Goal: Task Accomplishment & Management: Use online tool/utility

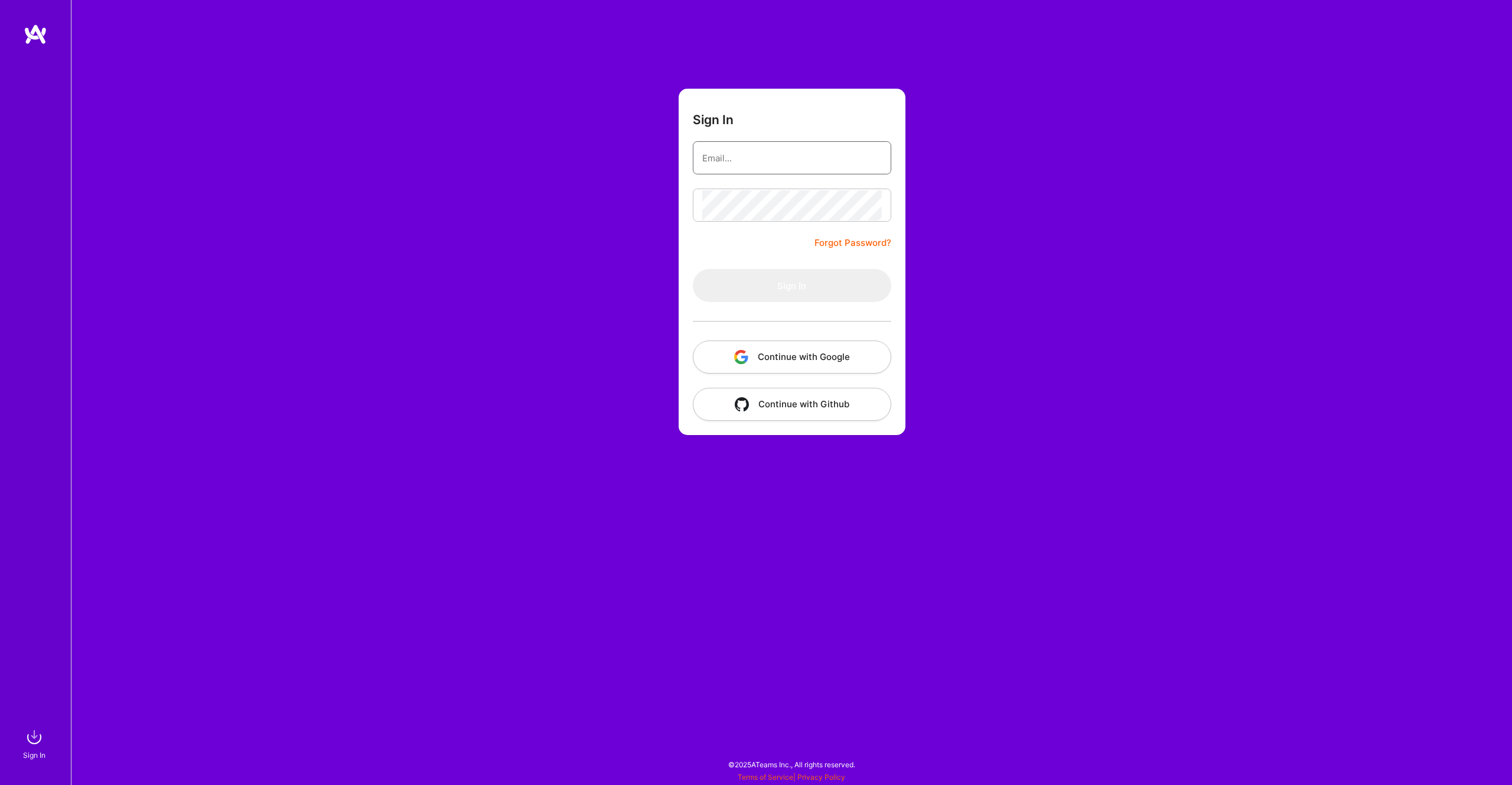
click at [797, 158] on input "email" at bounding box center [792, 158] width 179 height 30
type input "[PERSON_NAME][EMAIL_ADDRESS][PERSON_NAME][DOMAIN_NAME]"
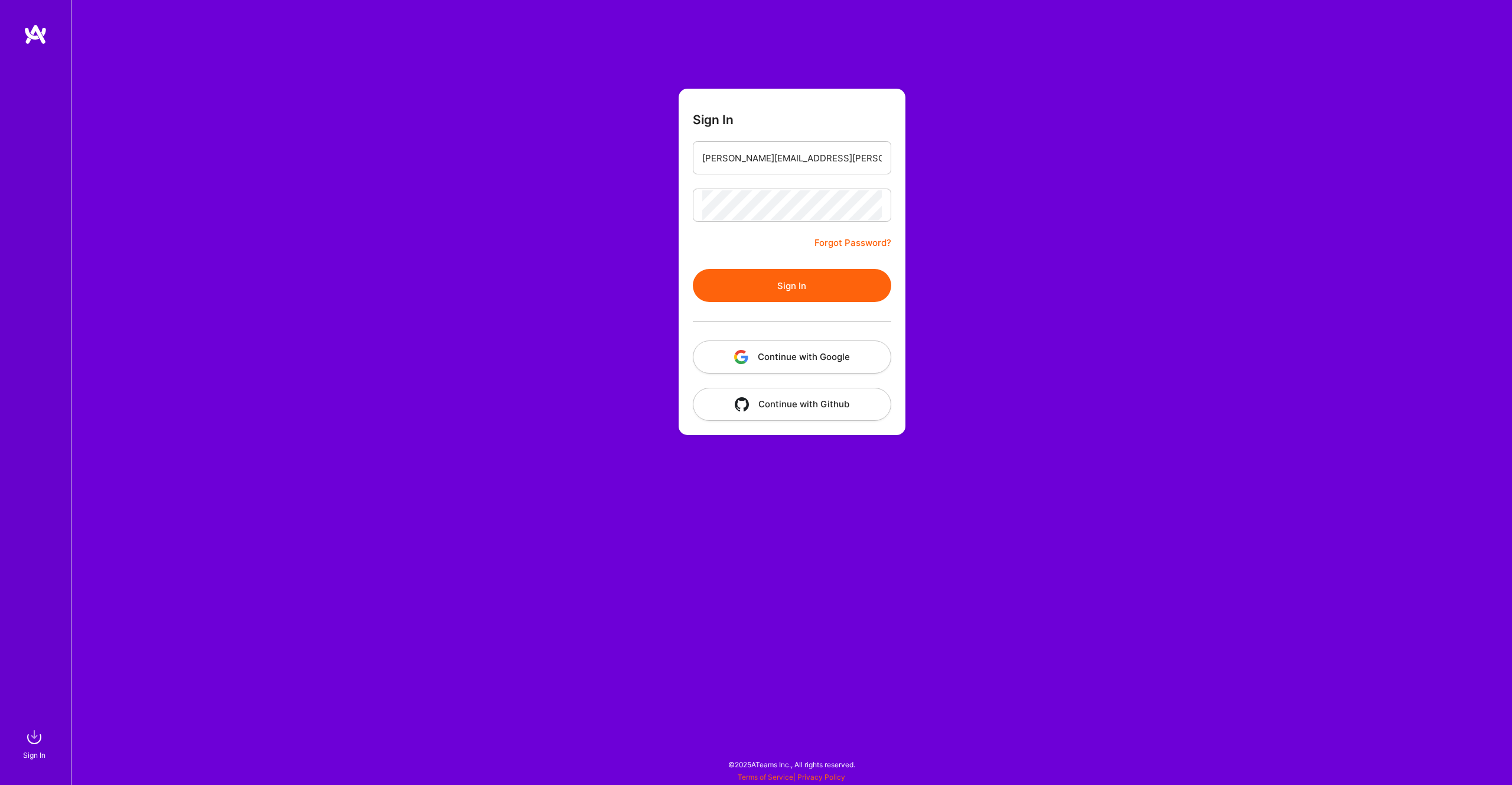
click at [789, 289] on button "Sign In" at bounding box center [792, 285] width 199 height 33
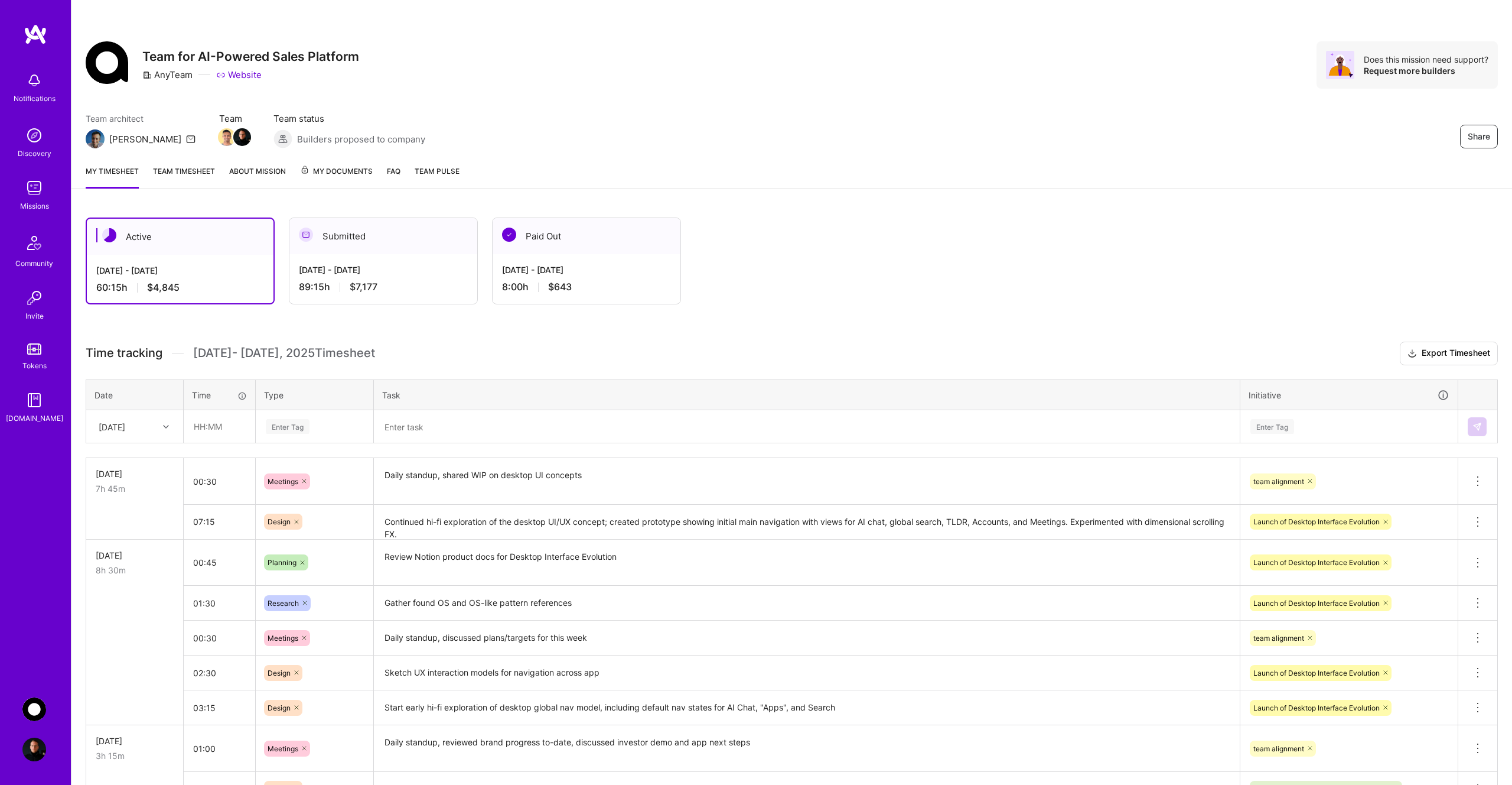
click at [166, 427] on icon at bounding box center [166, 427] width 6 height 6
click at [144, 610] on div "Wed, Aug 13" at bounding box center [135, 611] width 96 height 22
click at [223, 430] on input "text" at bounding box center [220, 426] width 70 height 32
type input "00:30"
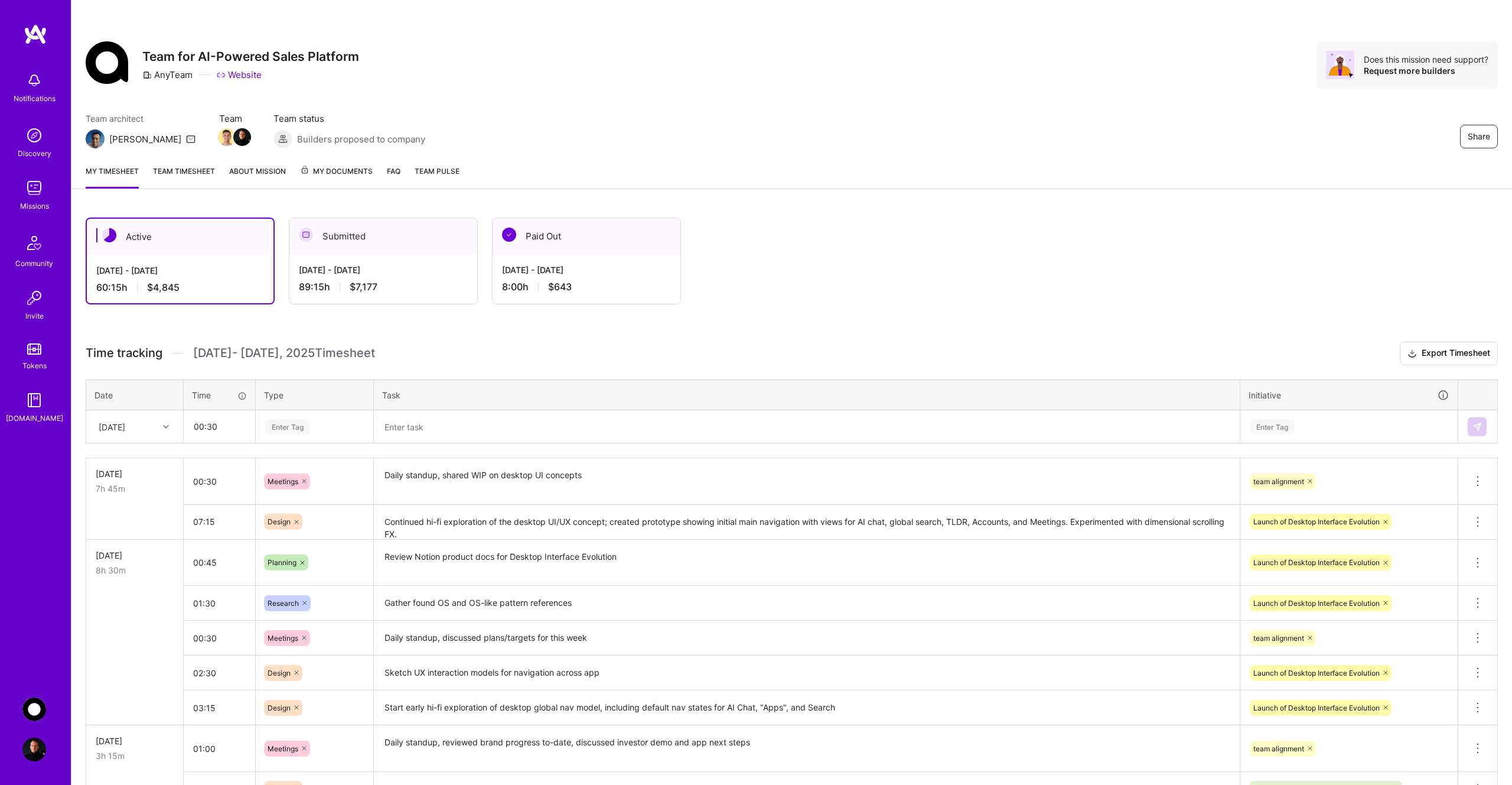
click at [322, 426] on div "Enter Tag" at bounding box center [314, 427] width 100 height 15
type input "mee"
click at [333, 465] on div "Meetings" at bounding box center [314, 465] width 116 height 28
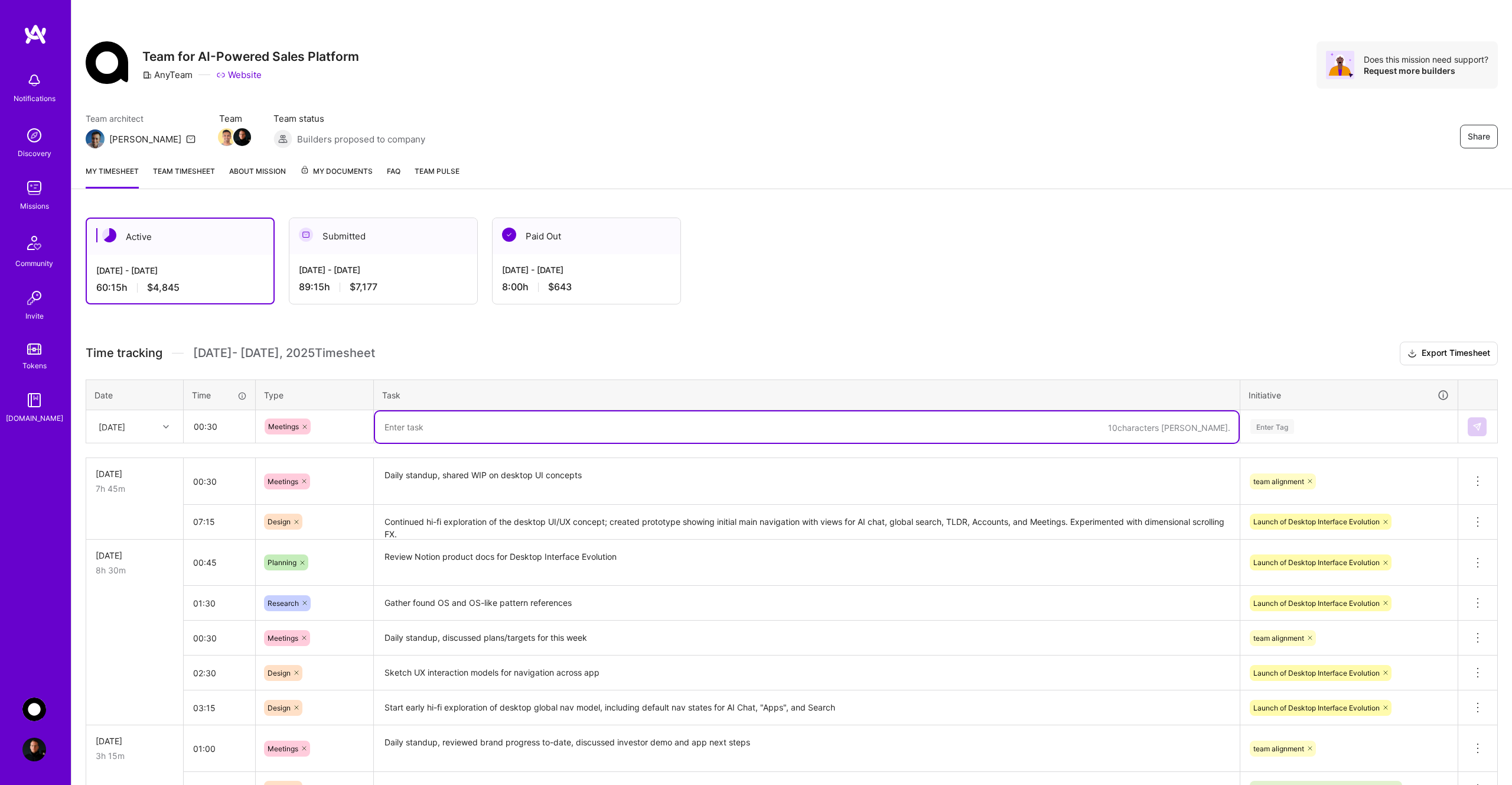
click at [449, 424] on textarea at bounding box center [807, 427] width 864 height 32
type textarea "Daily standup, shared WIP on revised artifact full chat panel view"
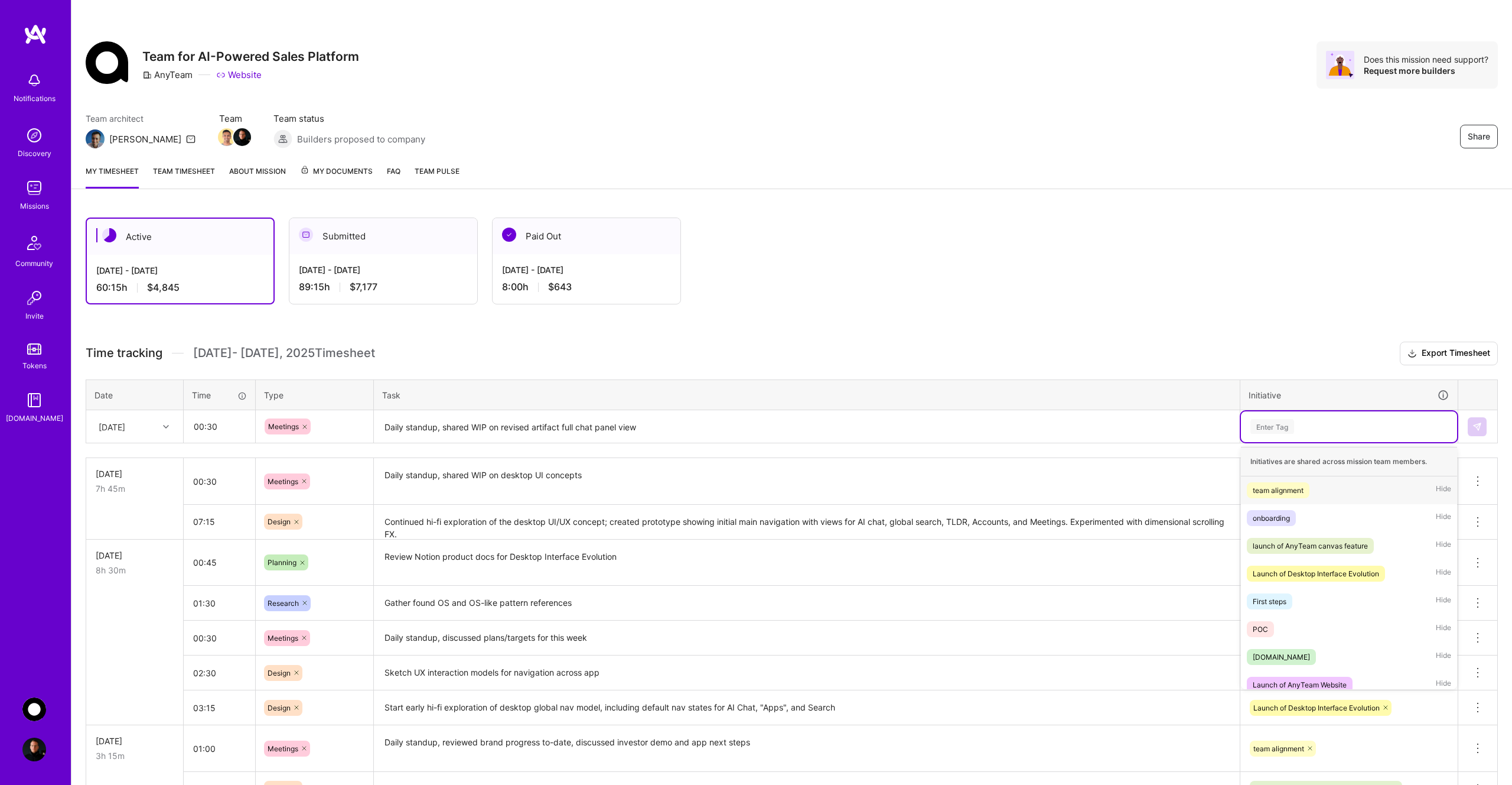
click at [1285, 426] on div "Enter Tag" at bounding box center [1272, 426] width 44 height 18
click at [1293, 493] on div "team alignment" at bounding box center [1278, 490] width 51 height 12
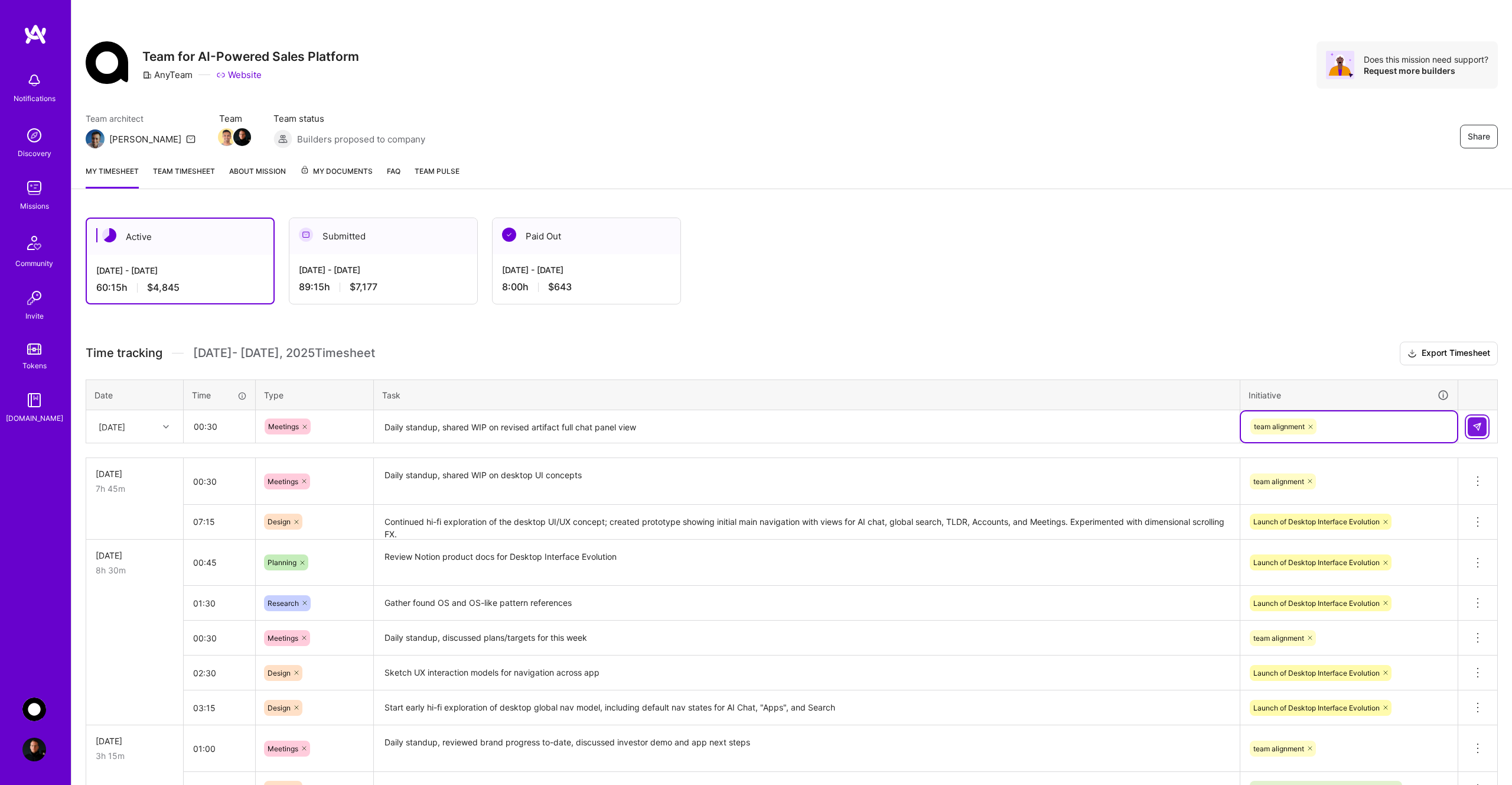
click at [1475, 422] on img at bounding box center [1477, 427] width 10 height 10
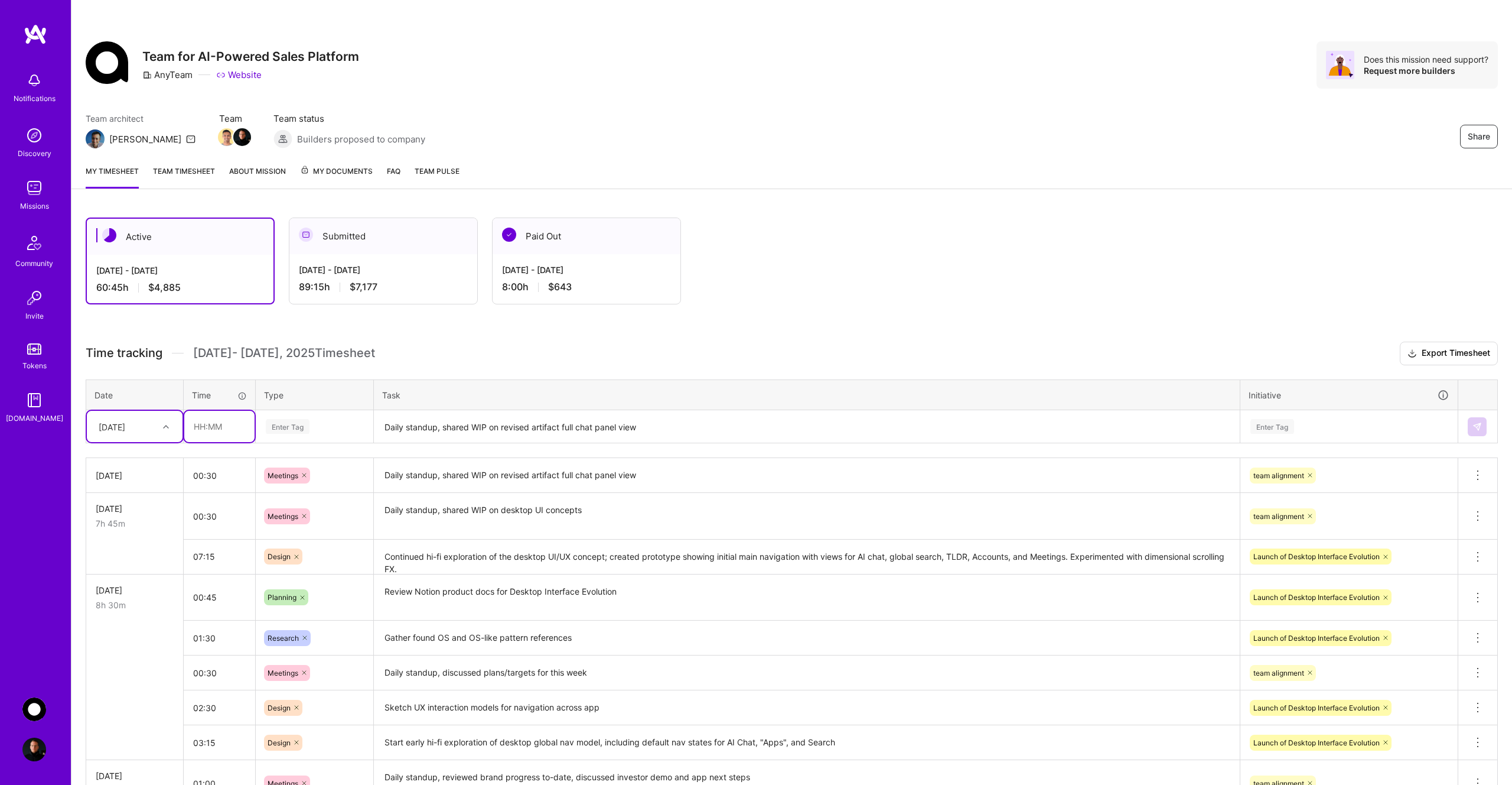
click at [220, 427] on input "text" at bounding box center [220, 426] width 70 height 32
type input "03:45"
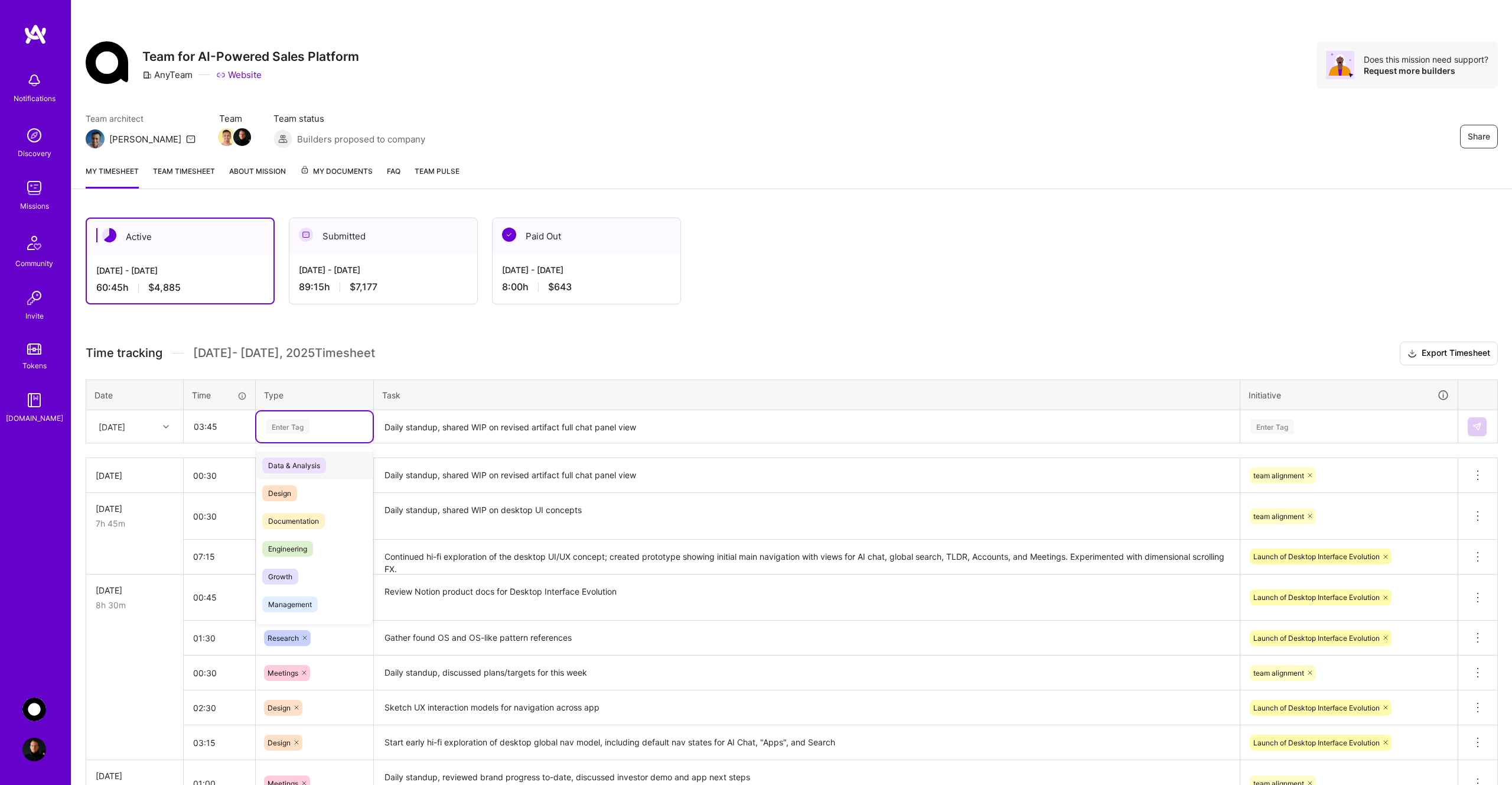
click at [331, 423] on div "Enter Tag" at bounding box center [314, 427] width 100 height 15
click at [321, 487] on div "Design" at bounding box center [314, 493] width 116 height 28
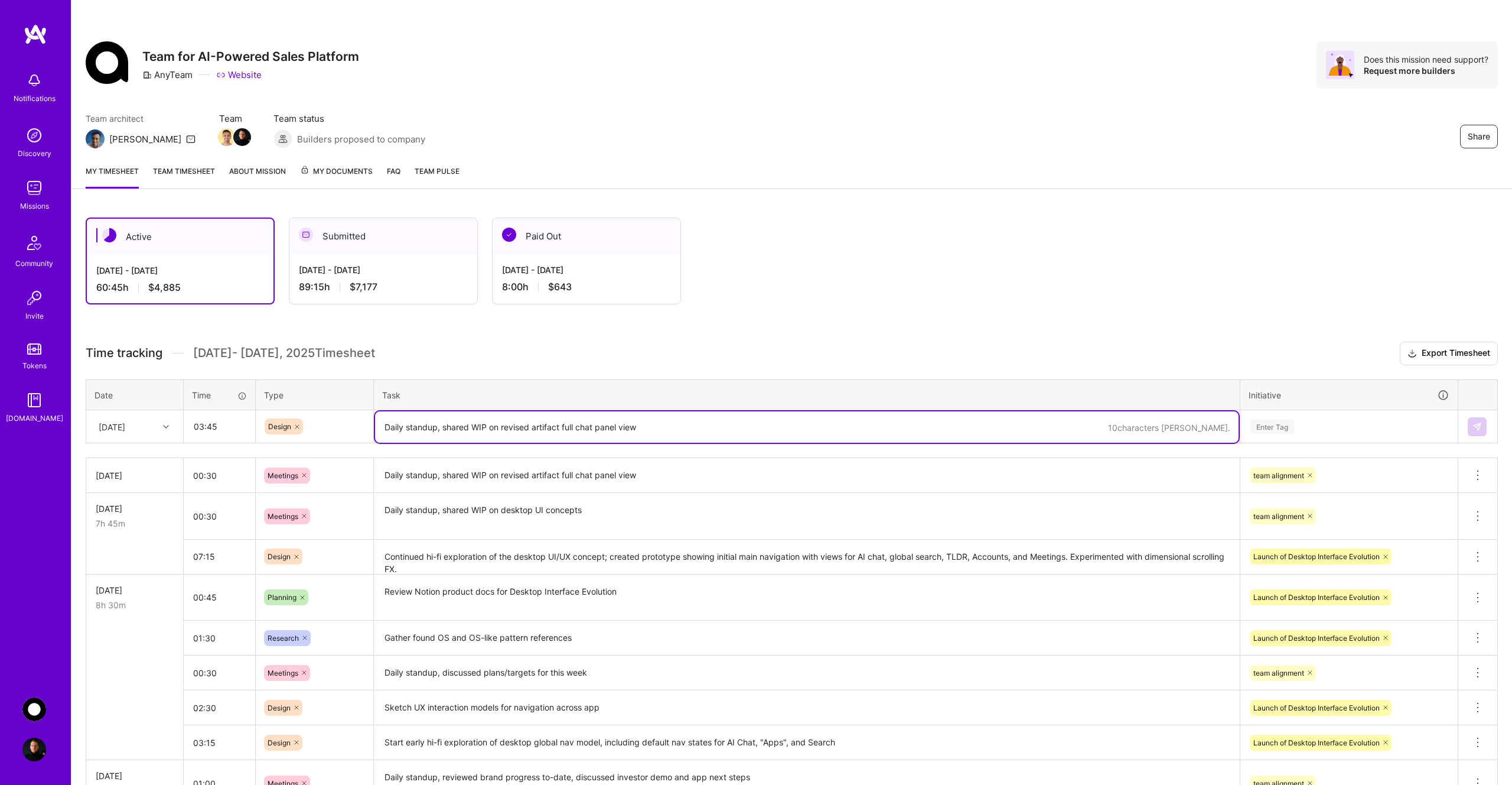
click at [434, 430] on textarea "Daily standup, shared WIP on revised artifact full chat panel view" at bounding box center [807, 427] width 864 height 32
type textarea "Sketch concepts for revising artifact chat panel (all-in-one view w/ chat threa…"
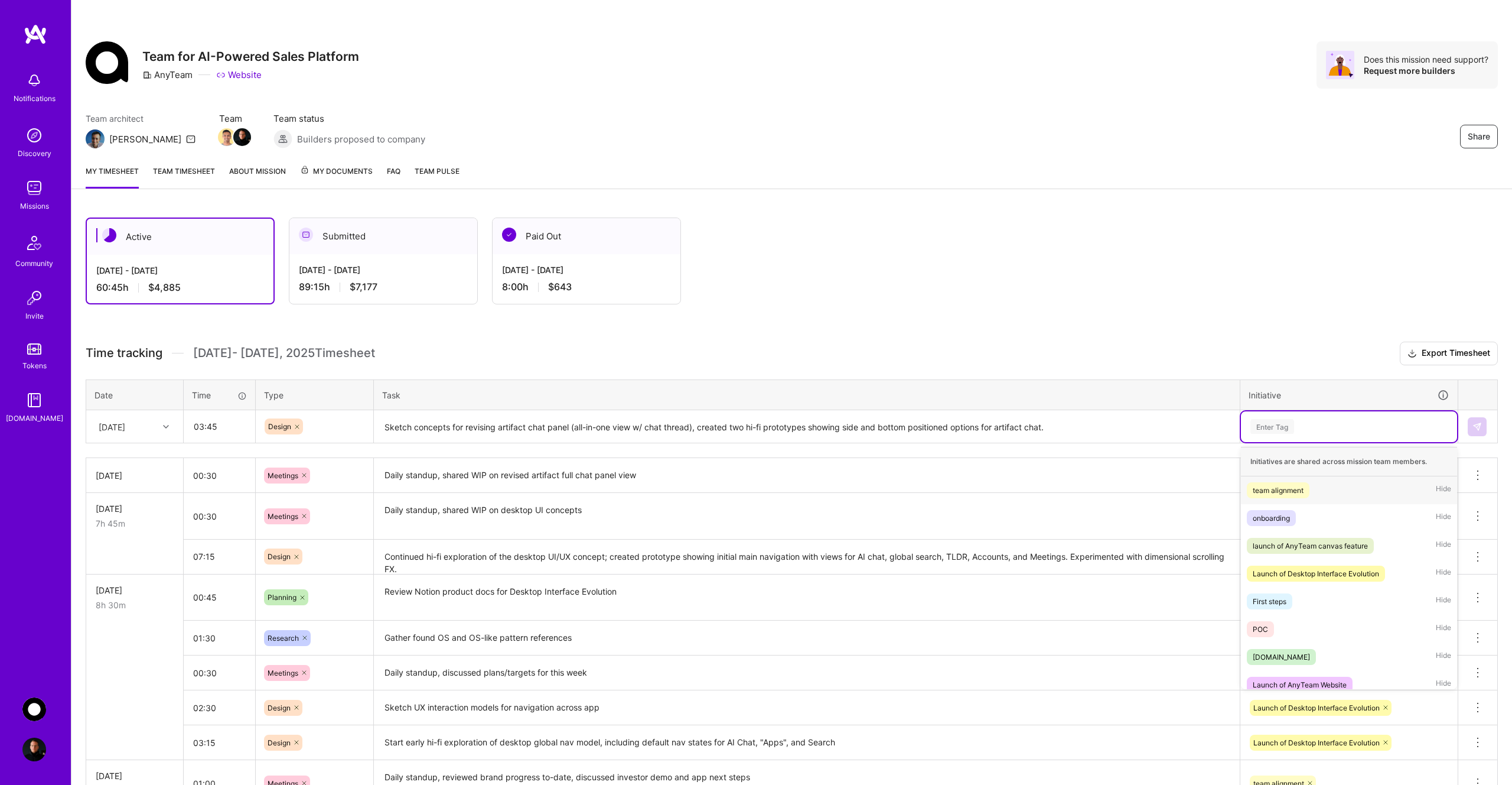
click at [1274, 429] on div "Enter Tag" at bounding box center [1272, 426] width 44 height 18
click at [1318, 547] on div "launch of AnyTeam canvas feature" at bounding box center [1310, 545] width 115 height 12
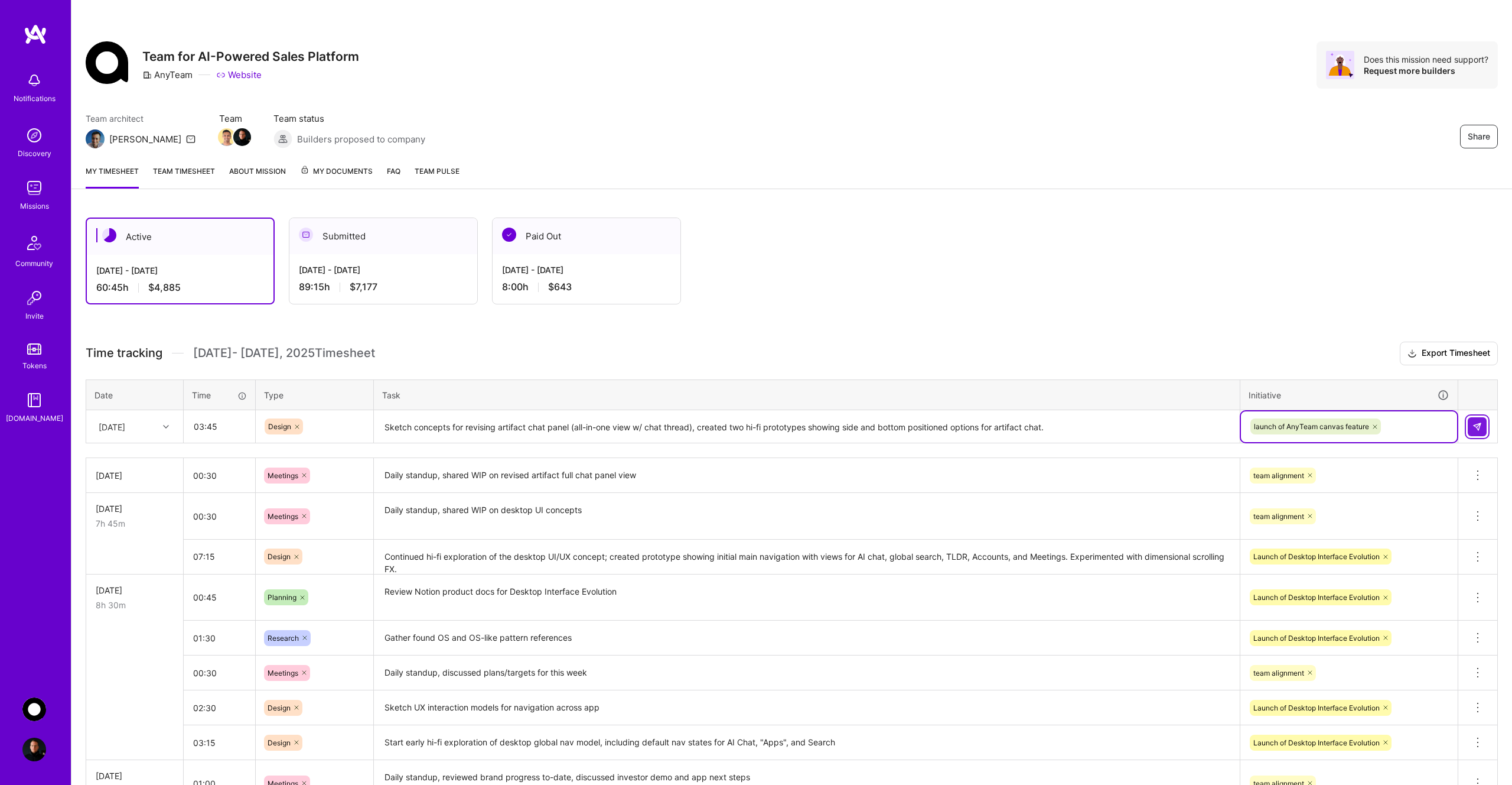
click at [1474, 426] on img at bounding box center [1477, 427] width 10 height 10
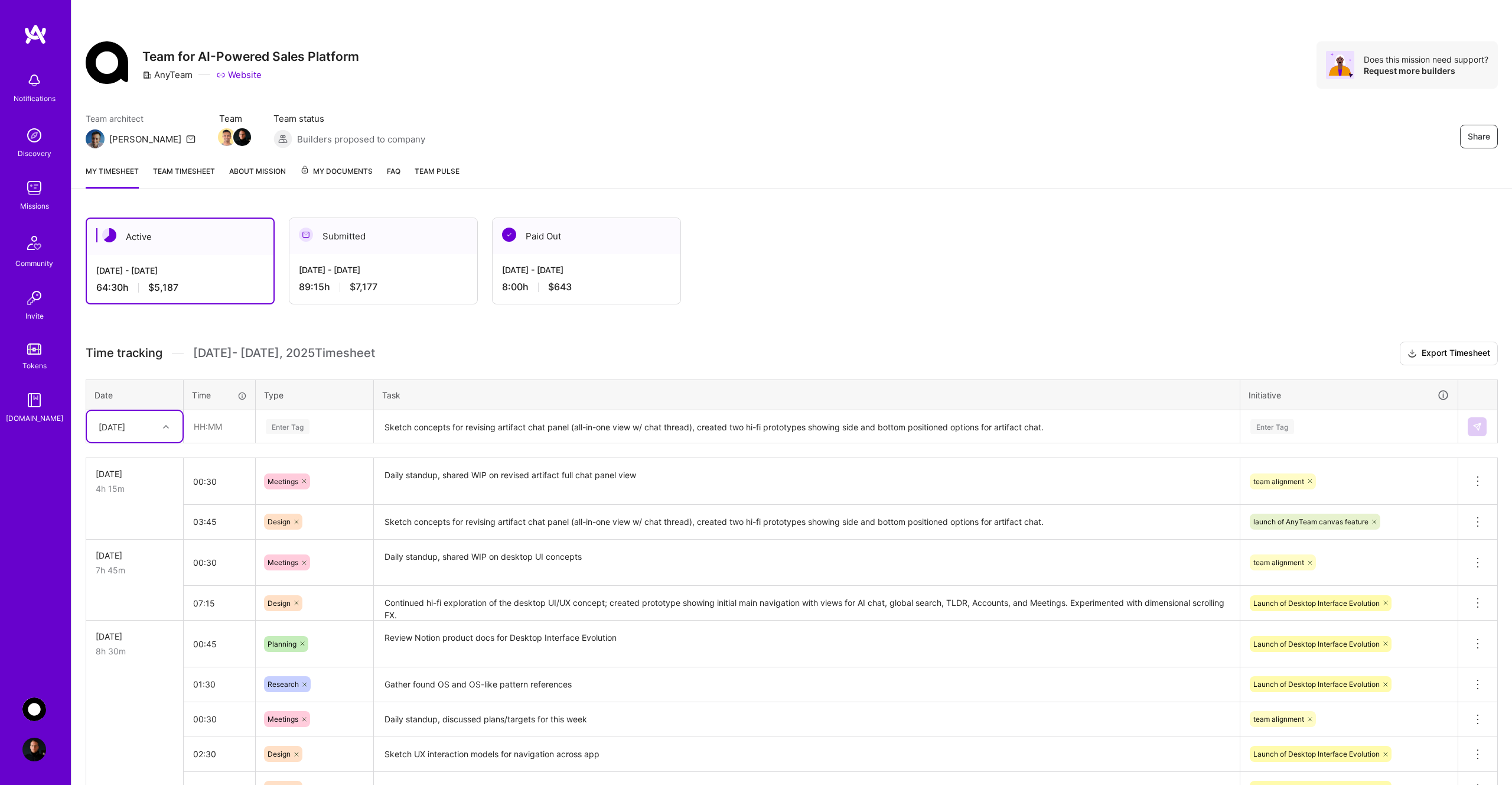
click at [163, 424] on icon at bounding box center [166, 427] width 6 height 6
click at [136, 590] on div "Thu, Aug 7" at bounding box center [135, 591] width 96 height 22
click at [161, 426] on div at bounding box center [167, 427] width 18 height 15
click at [146, 609] on div "Thu, Aug 14" at bounding box center [135, 611] width 96 height 22
